Goal: Task Accomplishment & Management: Manage account settings

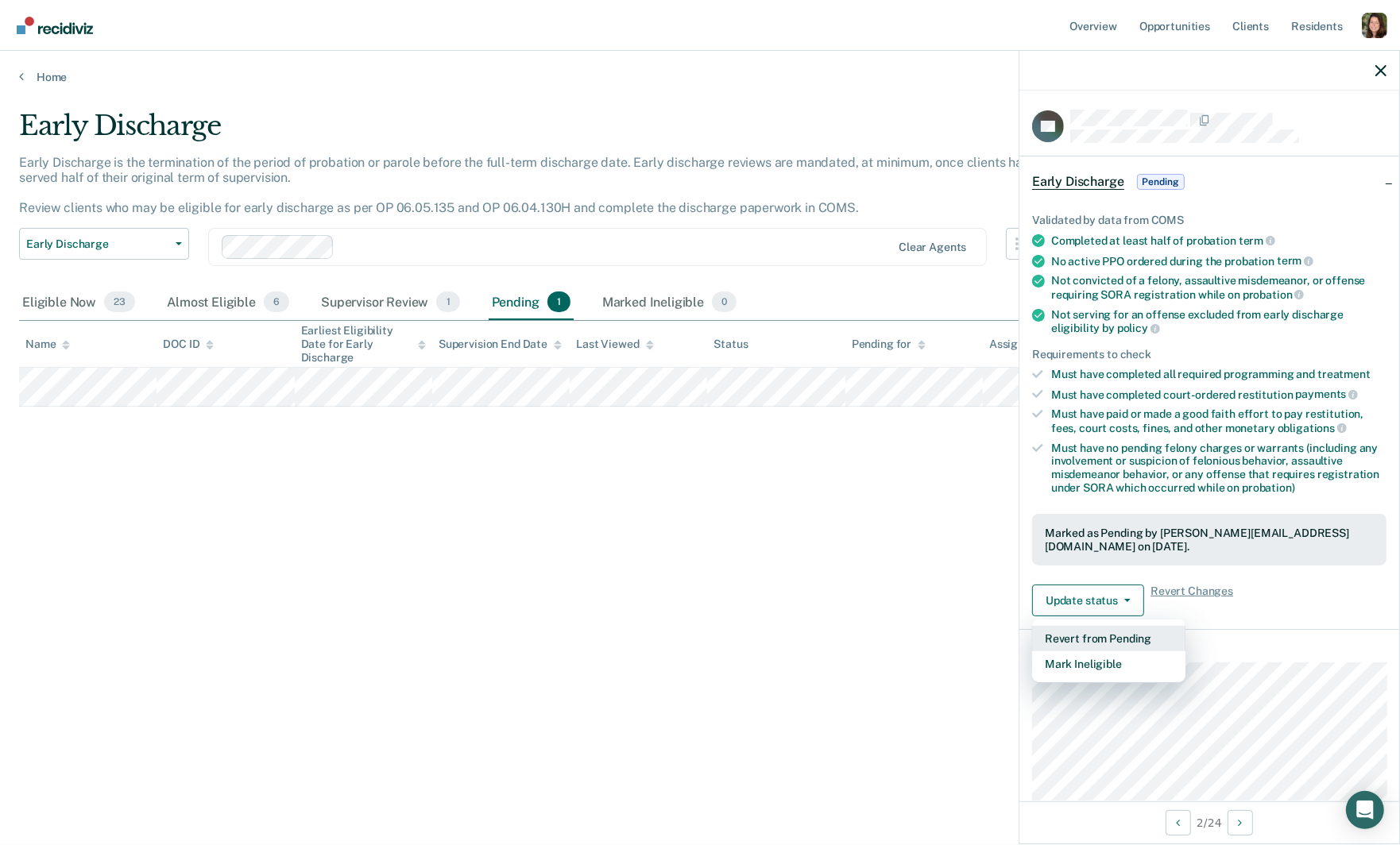
click at [1156, 636] on button "Revert from Pending" at bounding box center [1109, 639] width 153 height 25
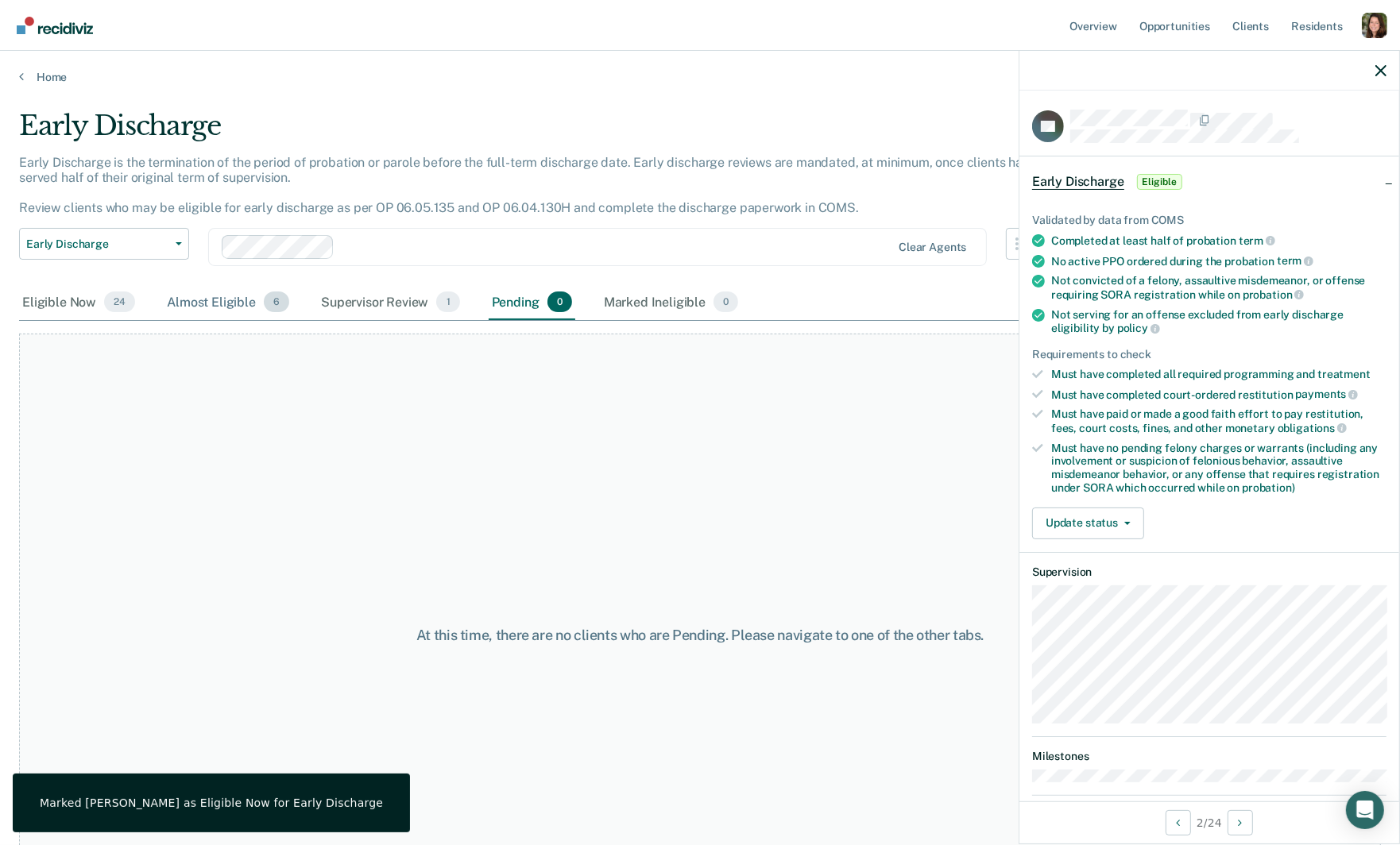
click at [202, 297] on div "Almost Eligible 6" at bounding box center [228, 303] width 129 height 35
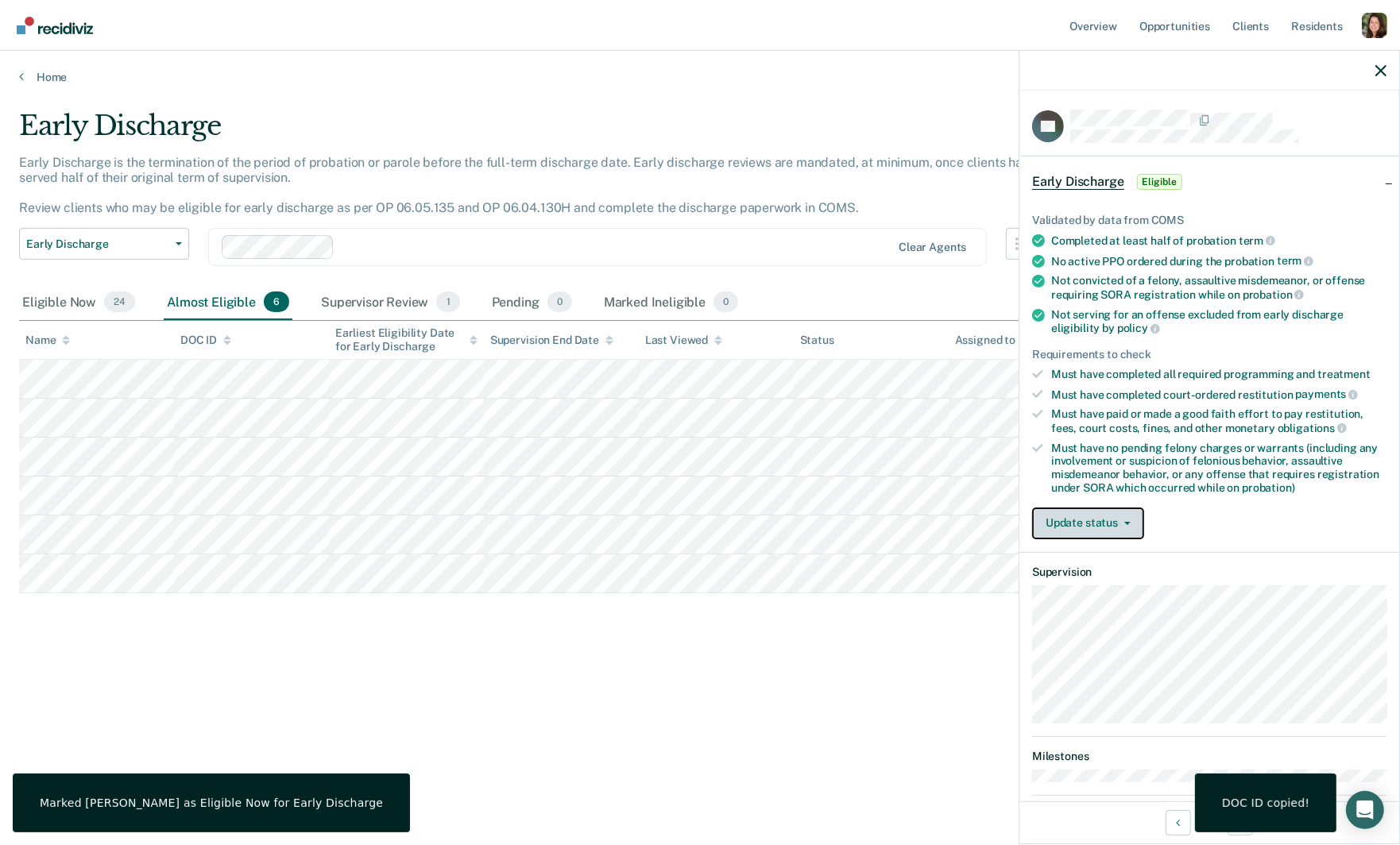
click at [1110, 524] on button "Update status" at bounding box center [1088, 523] width 112 height 31
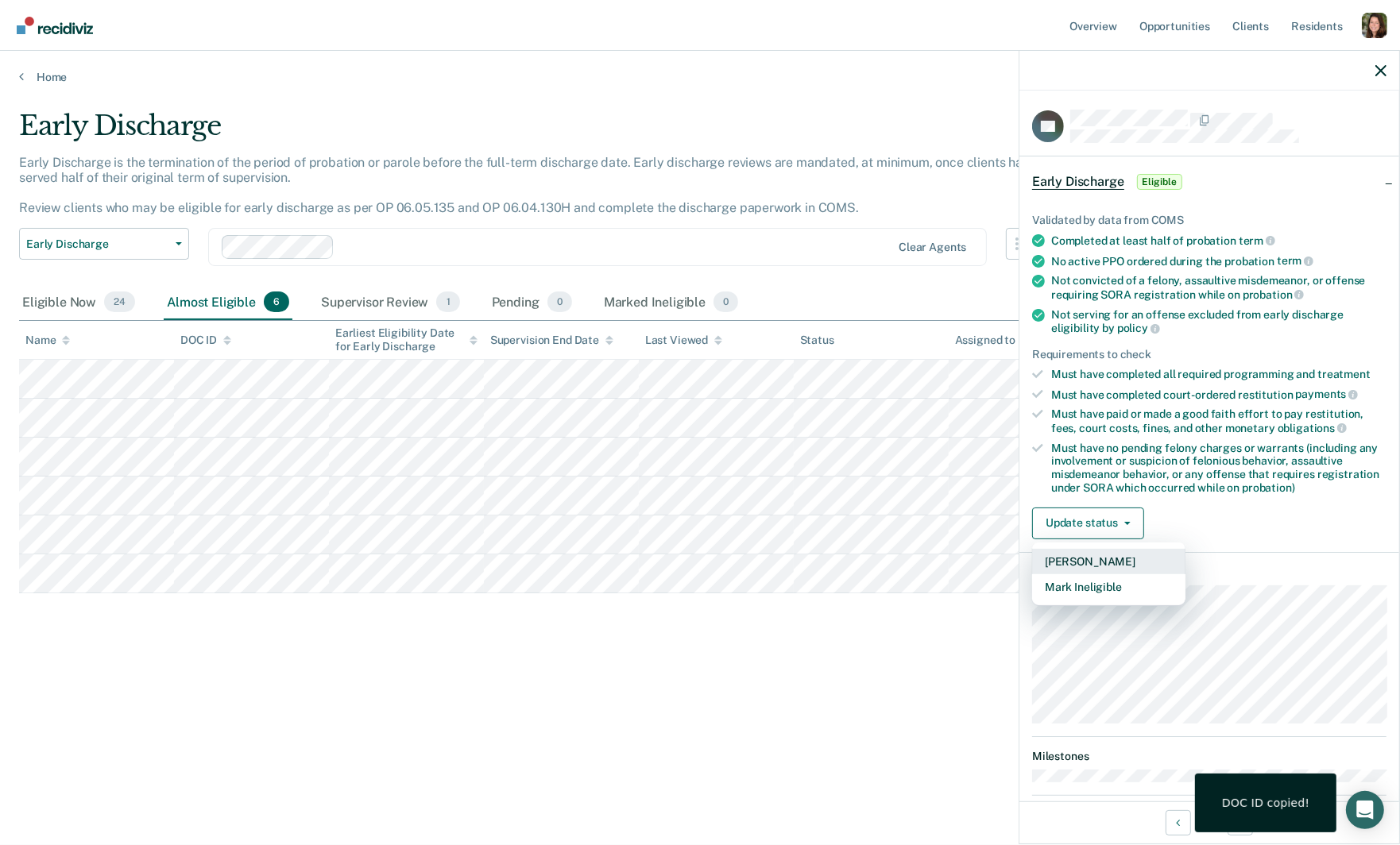
click at [1116, 559] on button "[PERSON_NAME]" at bounding box center [1109, 562] width 153 height 25
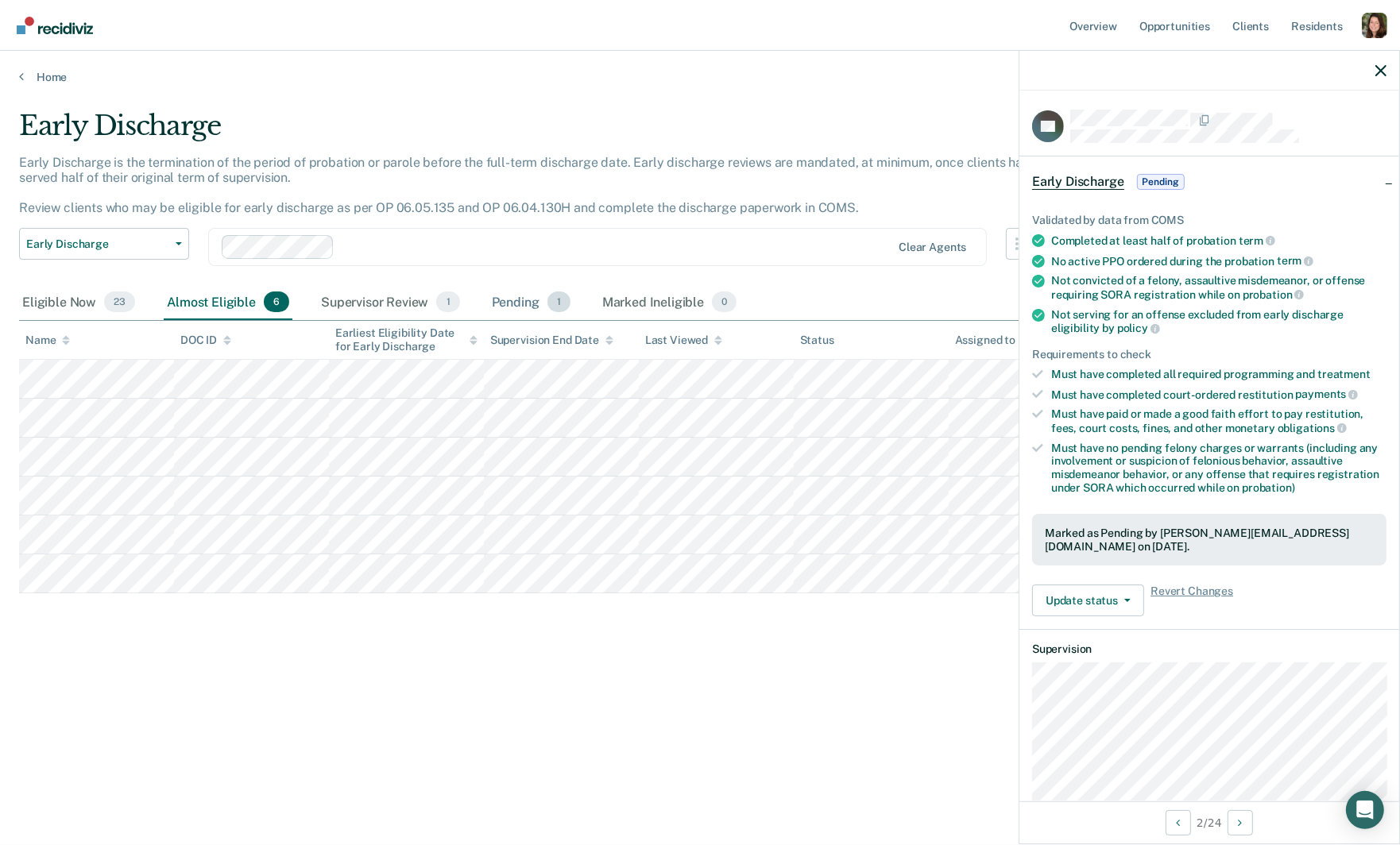
click at [526, 301] on div "Pending 1" at bounding box center [531, 303] width 85 height 35
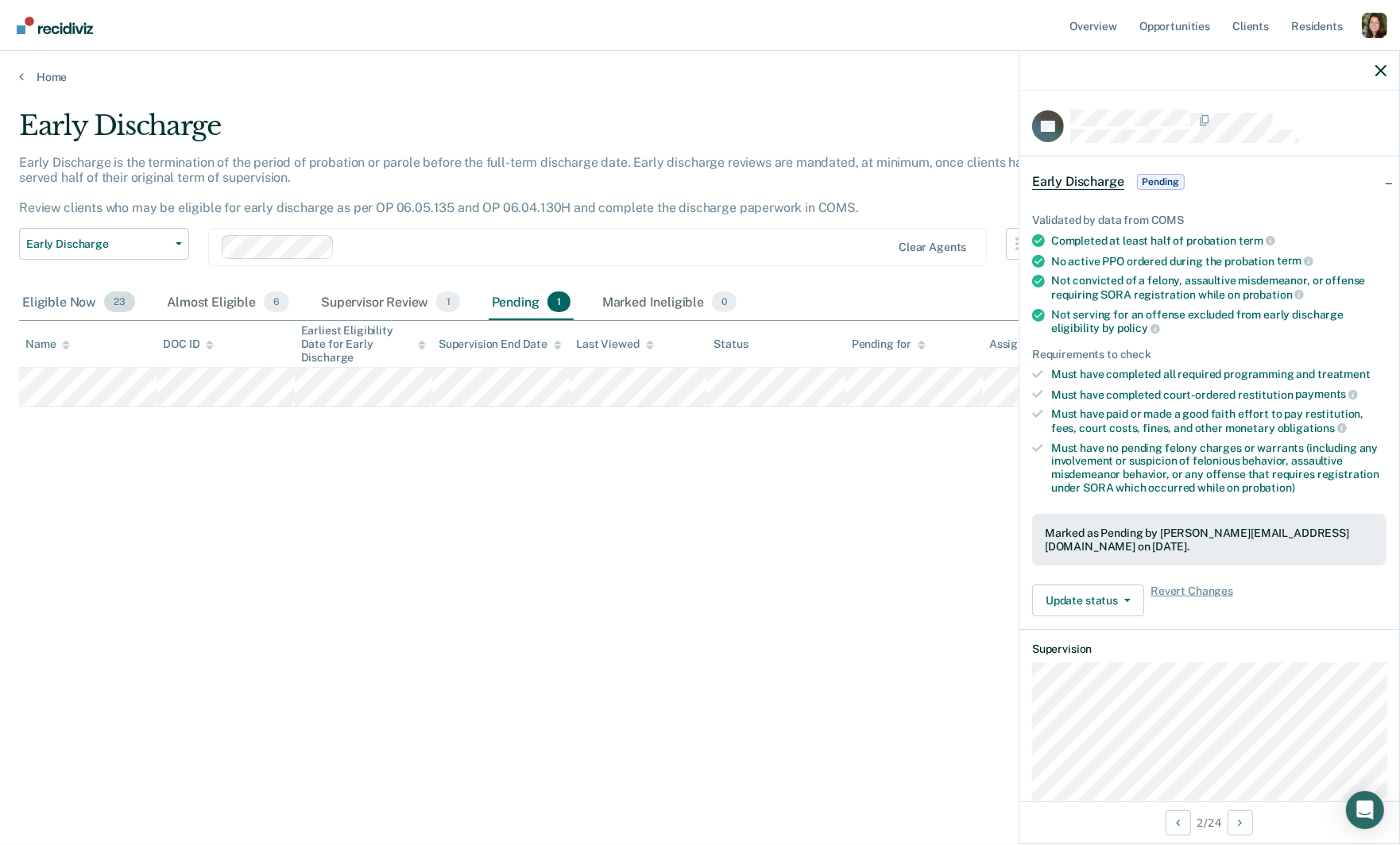
click at [64, 291] on div "Eligible Now 23" at bounding box center [79, 303] width 119 height 35
